Goal: Find specific page/section: Find specific page/section

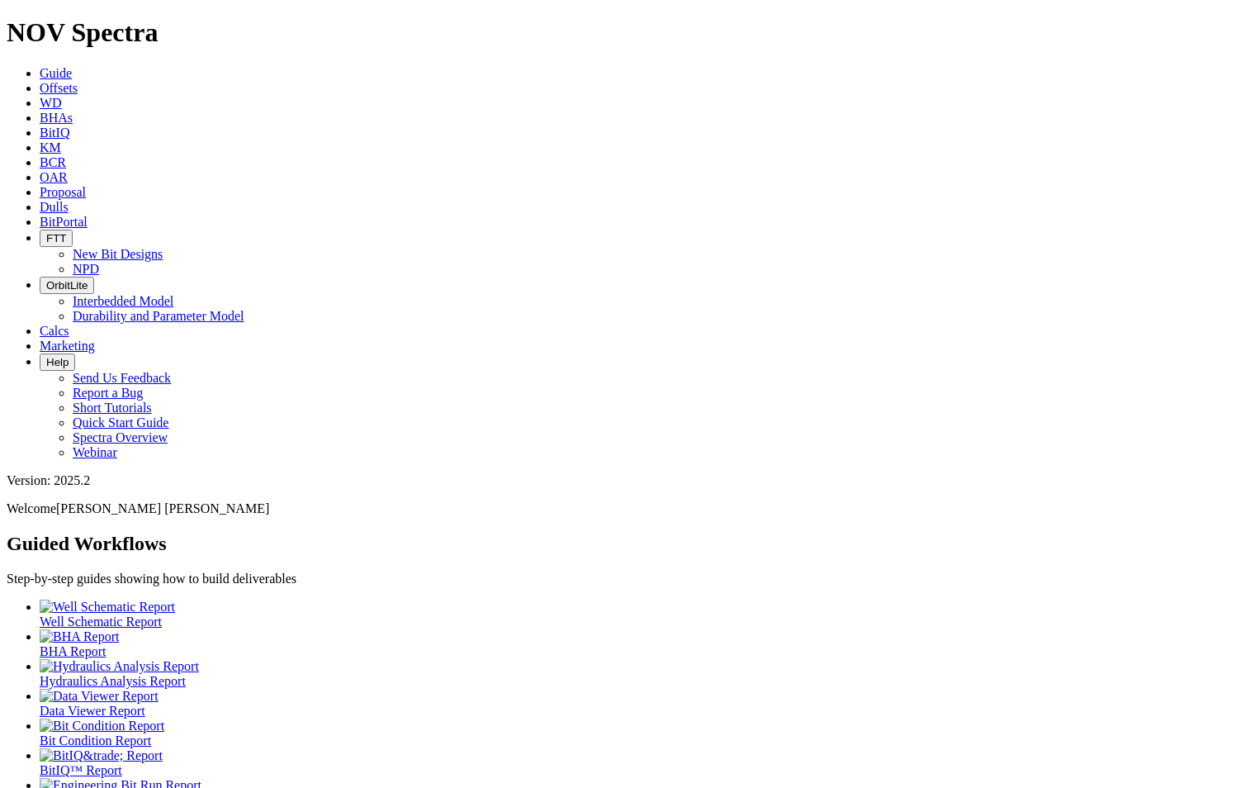
click at [69, 200] on span "Dulls" at bounding box center [54, 207] width 29 height 14
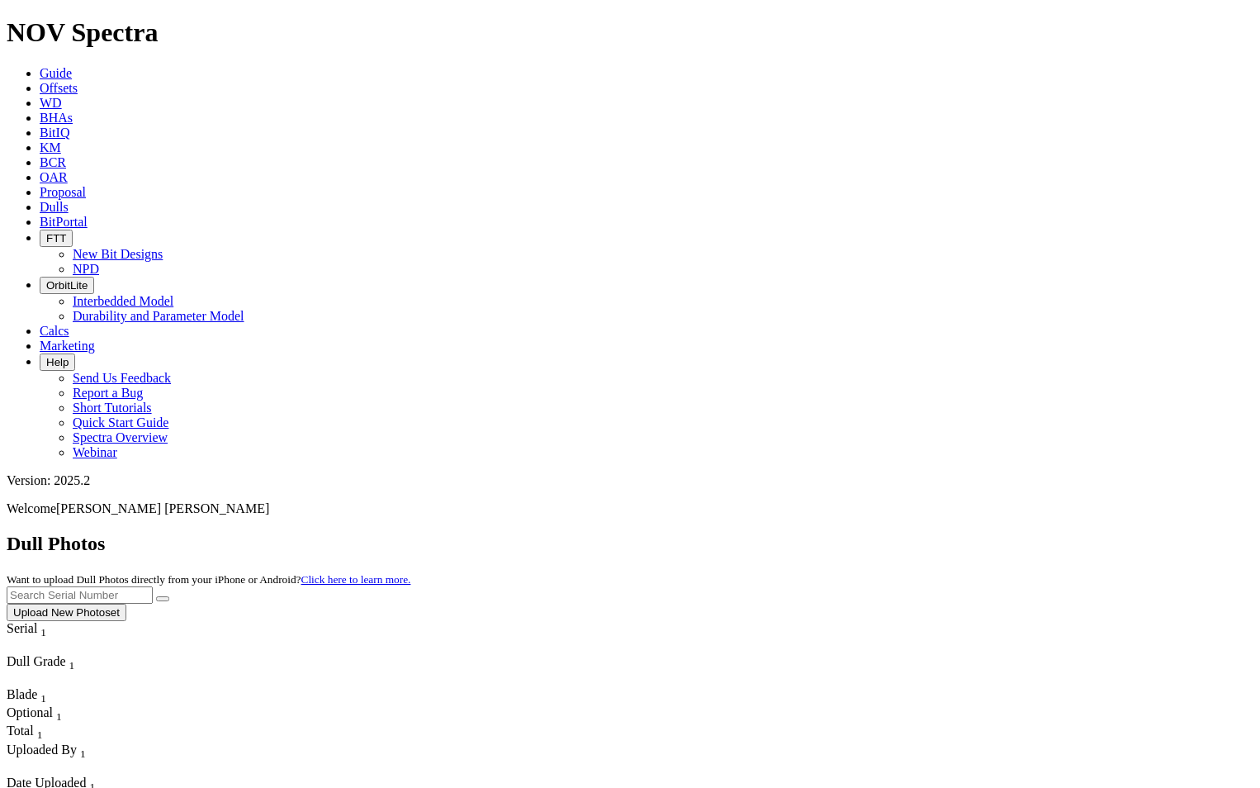
click at [965, 533] on div "Dull Photos Want to upload Dull Photos directly from your iPhone or Android? Cl…" at bounding box center [630, 577] width 1247 height 88
click at [153, 586] on input "text" at bounding box center [80, 594] width 146 height 17
paste input "A318866"
click at [169, 596] on button "submit" at bounding box center [162, 598] width 13 height 5
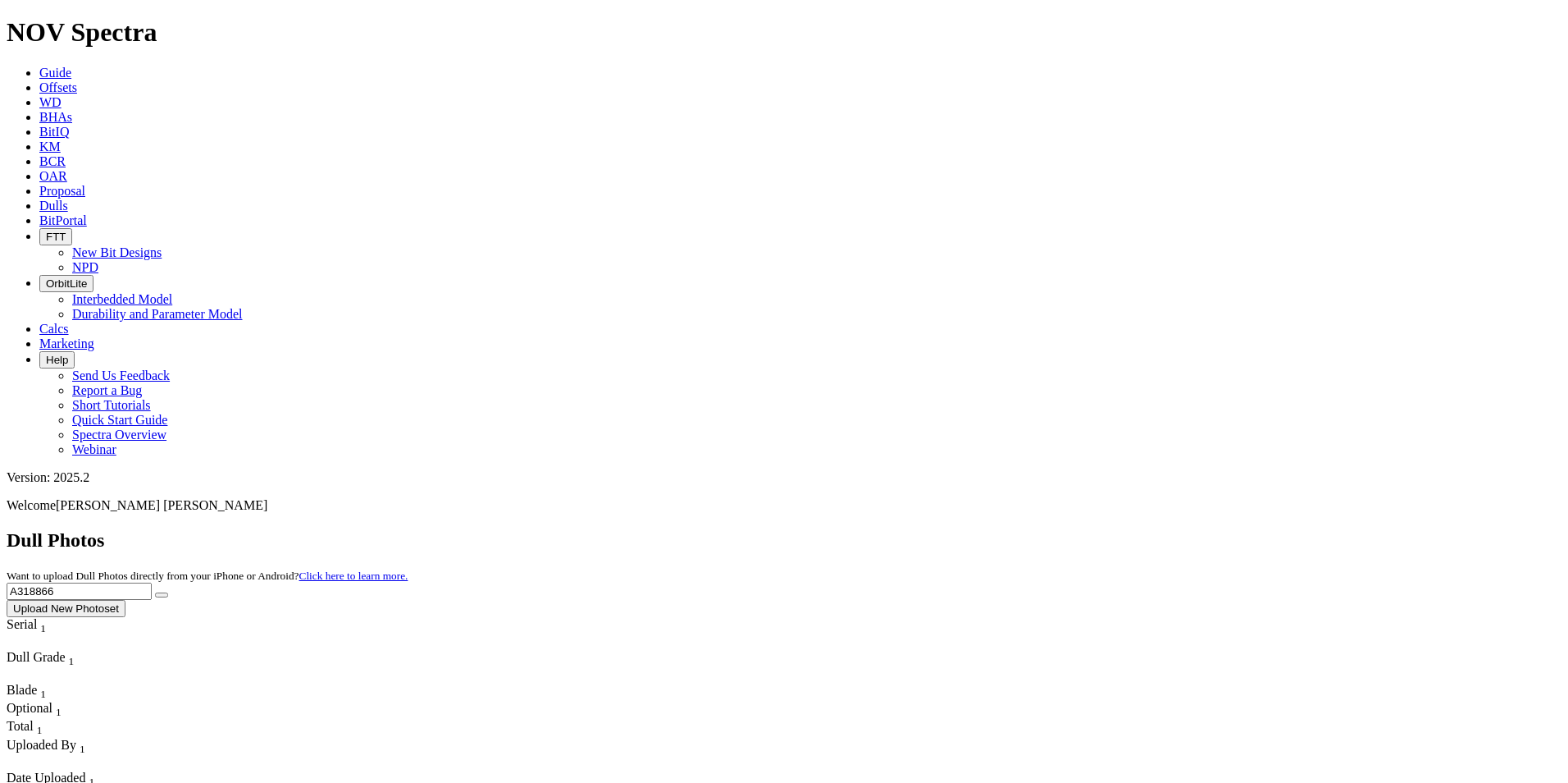
drag, startPoint x: 1246, startPoint y: 73, endPoint x: 1000, endPoint y: 54, distance: 246.7
click at [1000, 530] on div "Dull Photos Want to upload Dull Photos directly from your iPhone or Android? Cl…" at bounding box center [784, 573] width 1555 height 87
paste input "7342"
type input "A317342"
click at [168, 592] on button "submit" at bounding box center [161, 594] width 13 height 5
